Goal: Check status: Check status

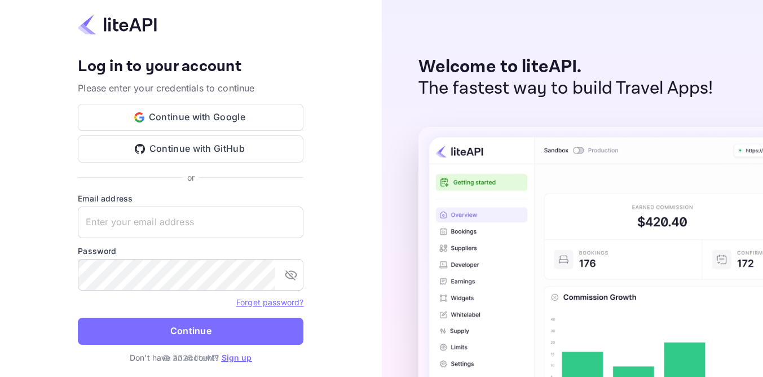
type input "[EMAIL_ADDRESS][DOMAIN_NAME]"
click at [78, 318] on button "Continue" at bounding box center [191, 331] width 226 height 27
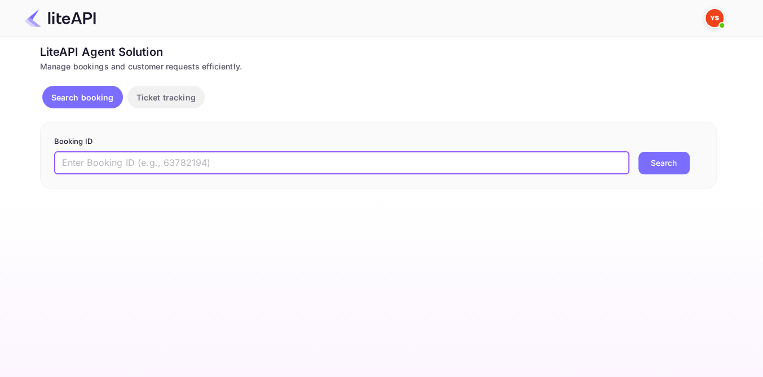
click at [204, 161] on input "text" at bounding box center [341, 163] width 575 height 23
paste input "8771033"
type input "8771033"
click at [656, 171] on button "Search" at bounding box center [663, 163] width 51 height 23
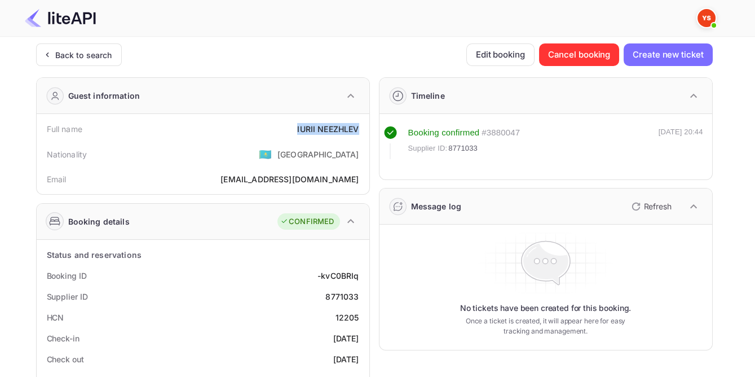
drag, startPoint x: 290, startPoint y: 126, endPoint x: 362, endPoint y: 129, distance: 71.1
click at [362, 129] on div "Full name IURII NEEZHLEV" at bounding box center [203, 128] width 324 height 21
copy div "IURII NEEZHLEV"
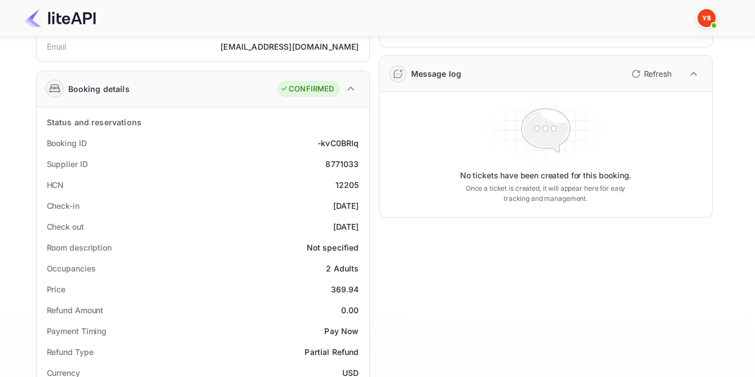
scroll to position [153, 0]
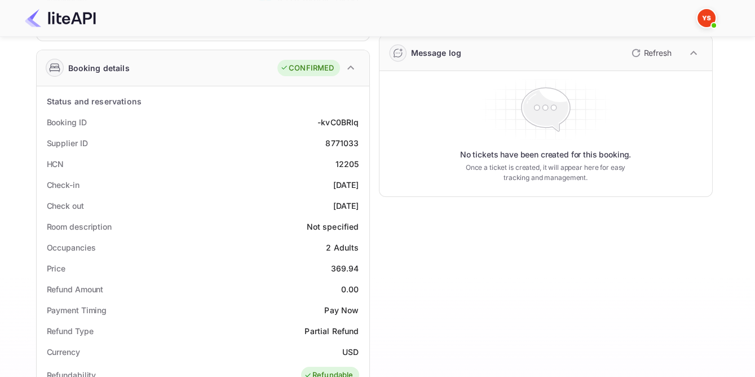
click at [340, 140] on div "8771033" at bounding box center [341, 143] width 33 height 12
copy div "8771033"
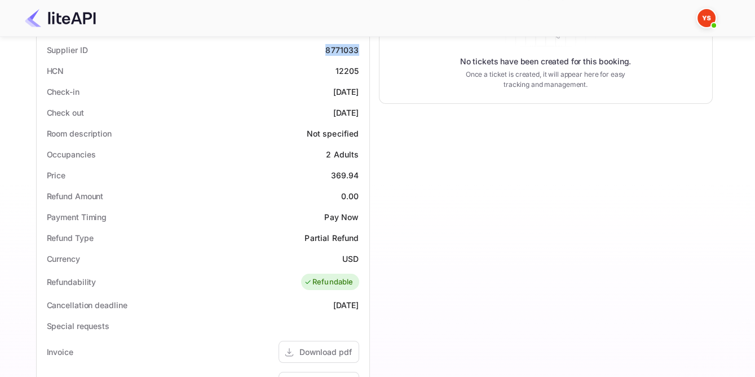
scroll to position [256, 0]
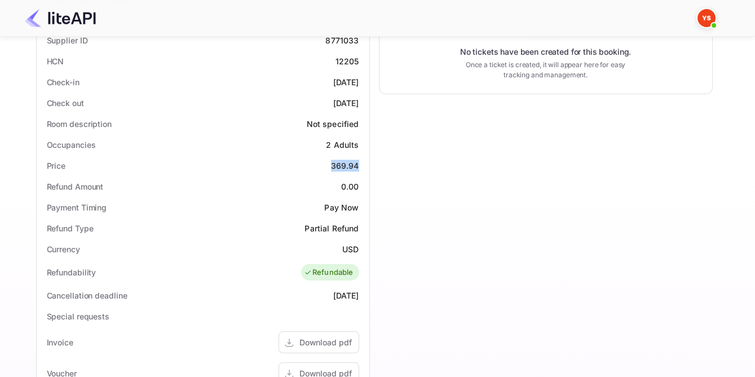
drag, startPoint x: 331, startPoint y: 161, endPoint x: 360, endPoint y: 163, distance: 29.4
click at [360, 163] on div "Price 369.94" at bounding box center [203, 165] width 324 height 21
copy div "369.94"
